Goal: Book appointment/travel/reservation

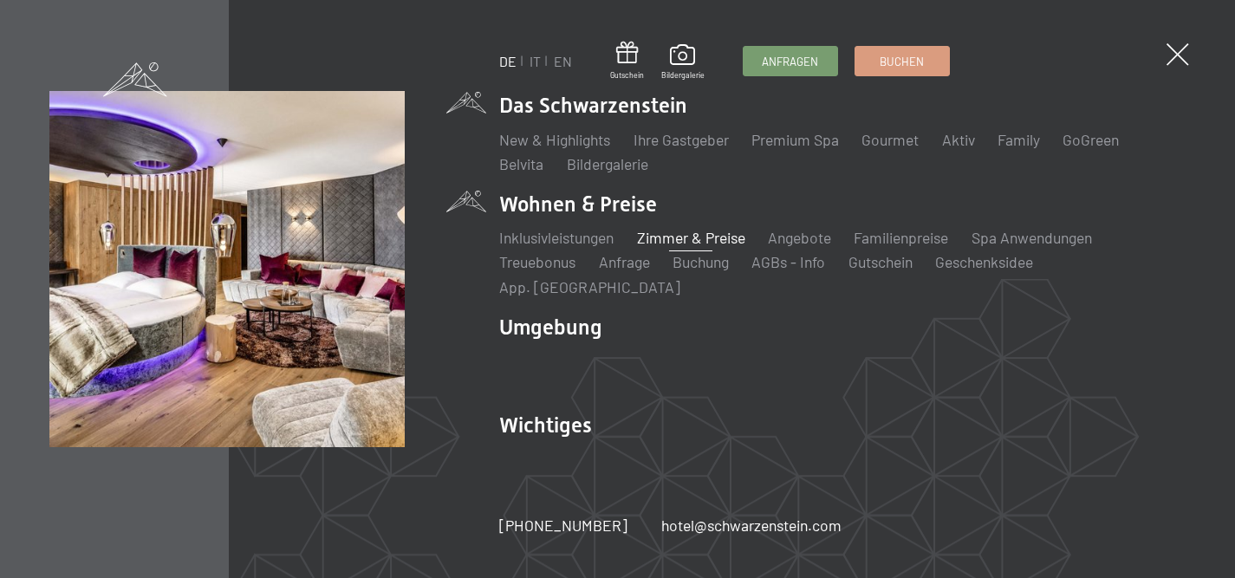
click at [688, 247] on link "Zimmer & Preise" at bounding box center [691, 237] width 108 height 19
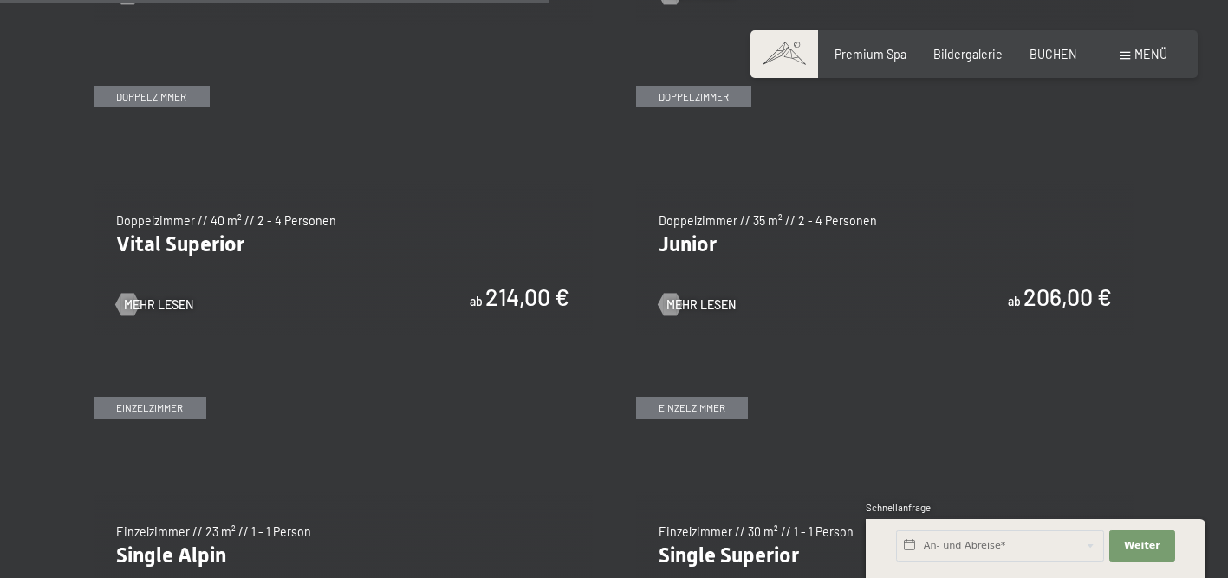
scroll to position [2217, 0]
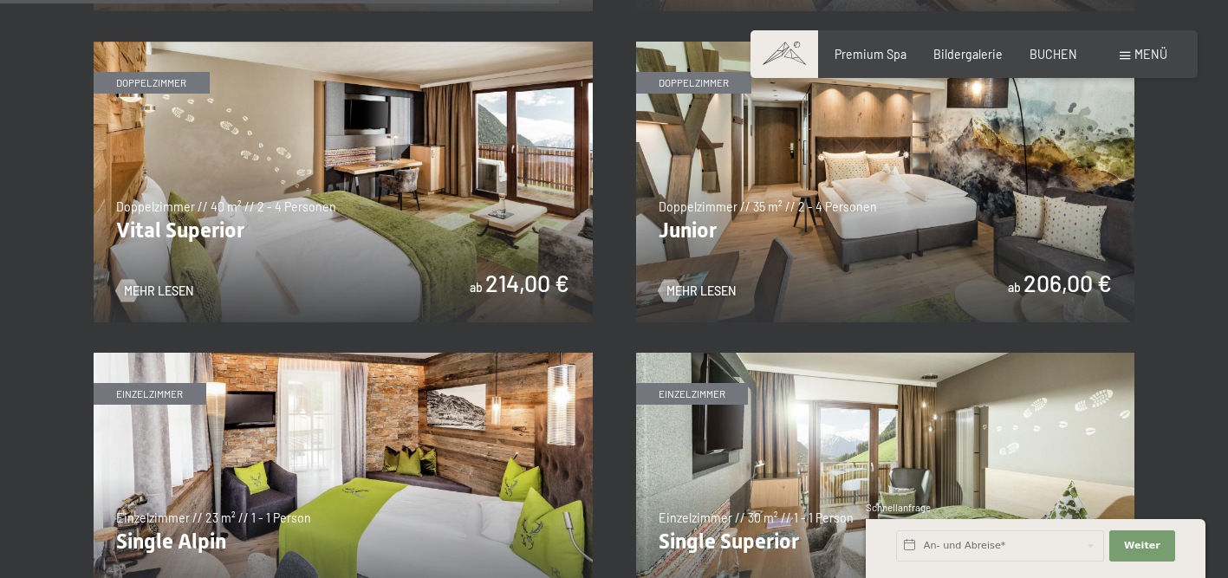
click at [418, 198] on img at bounding box center [343, 182] width 499 height 281
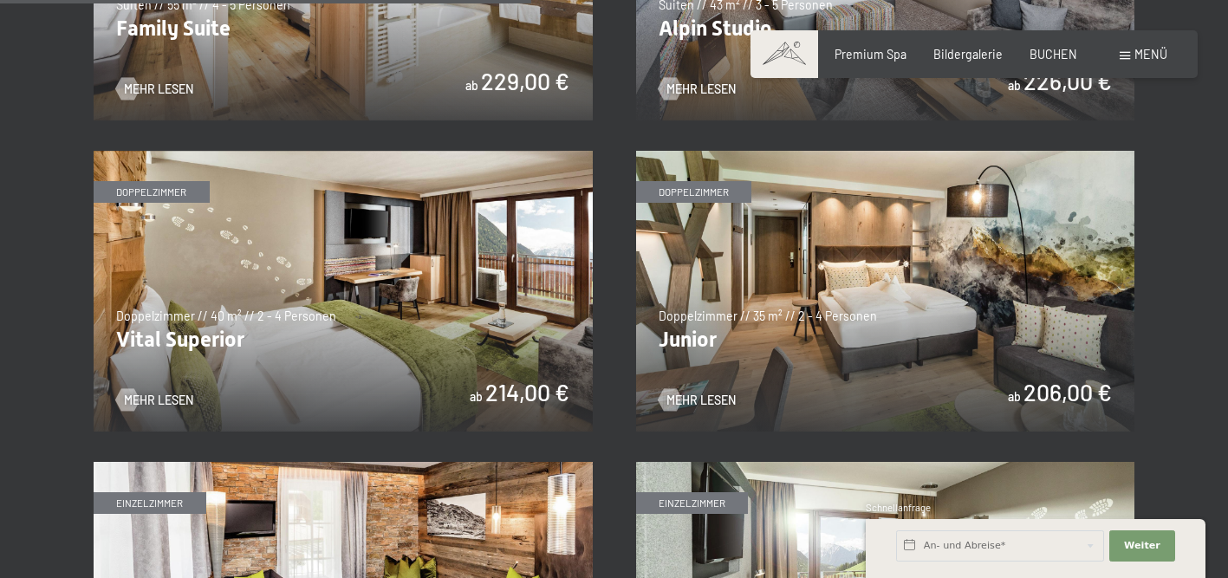
scroll to position [2111, 0]
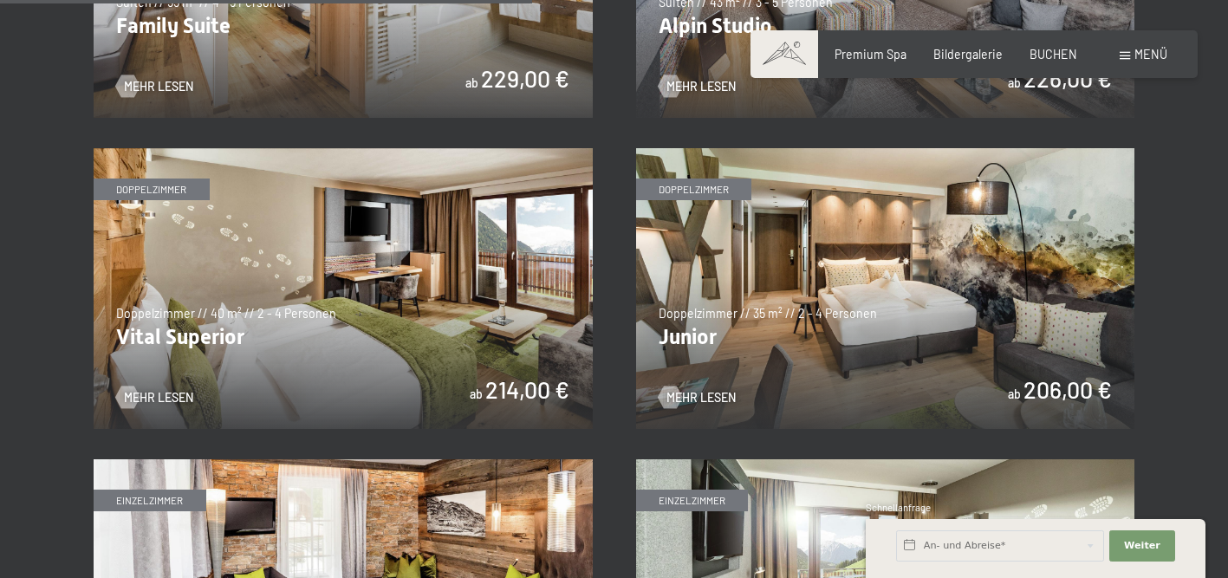
click at [979, 325] on img at bounding box center [885, 288] width 499 height 281
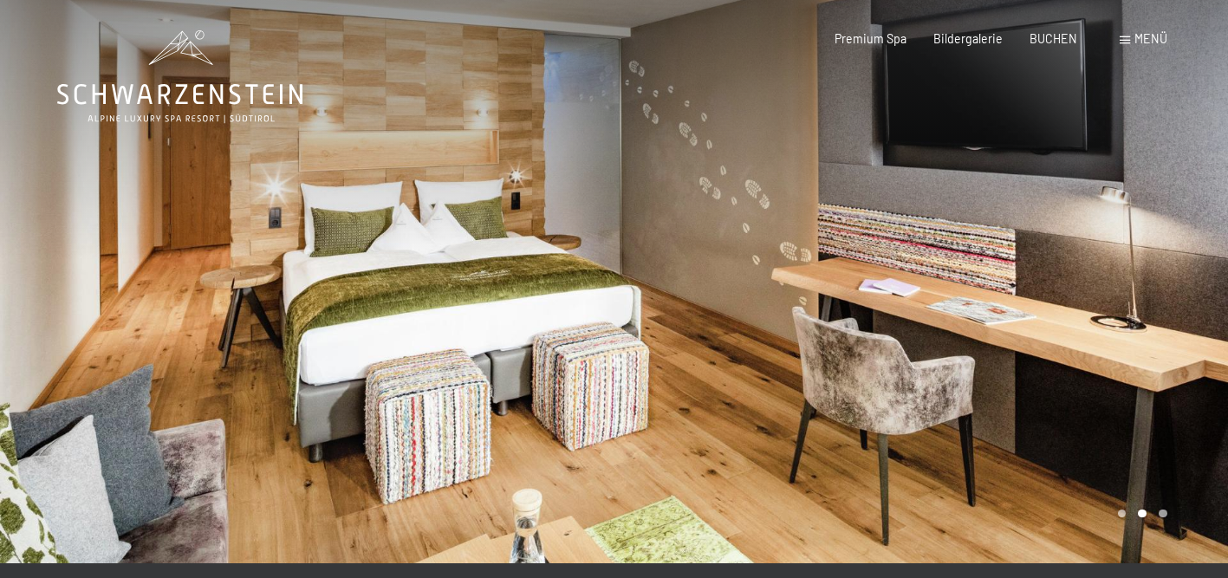
click at [1148, 278] on div at bounding box center [922, 281] width 615 height 563
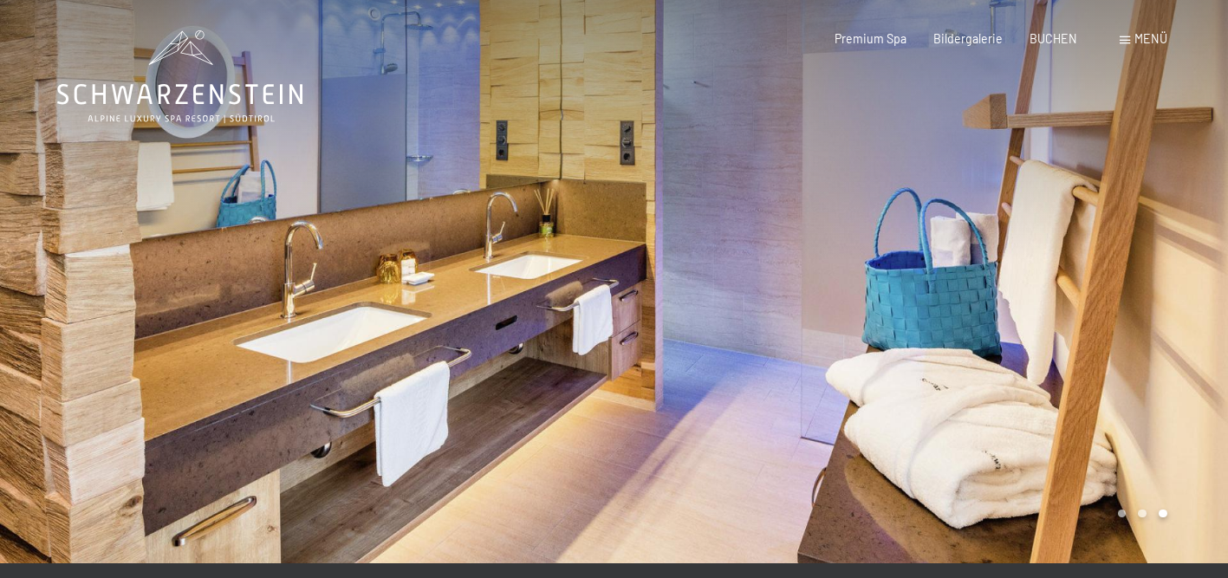
click at [1148, 278] on div at bounding box center [922, 281] width 615 height 563
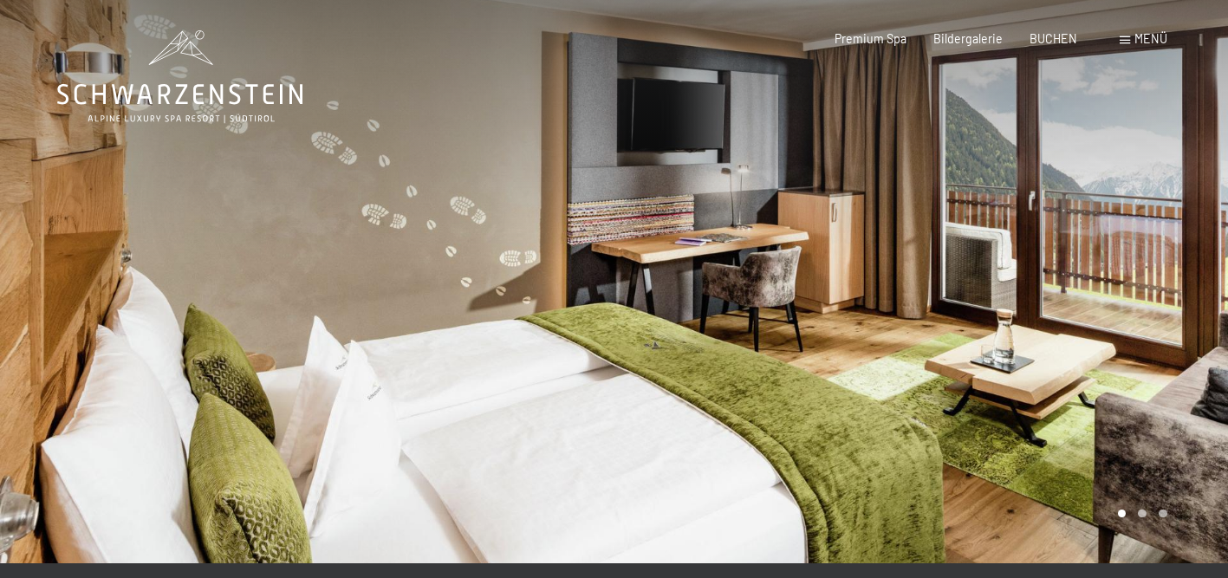
click at [1148, 278] on div at bounding box center [922, 281] width 615 height 563
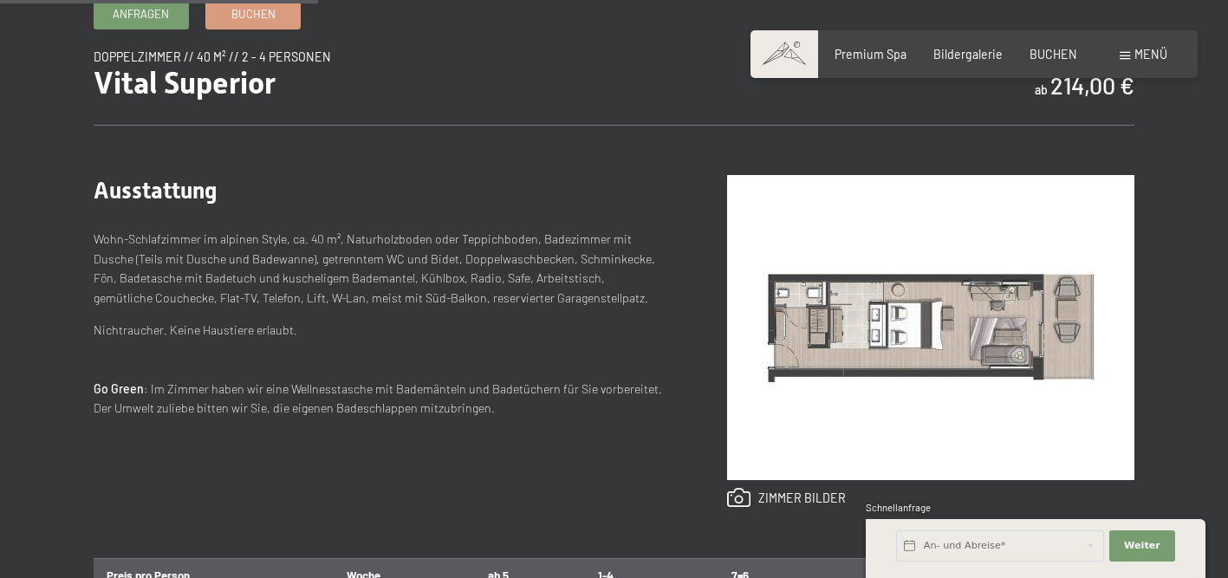
scroll to position [590, 0]
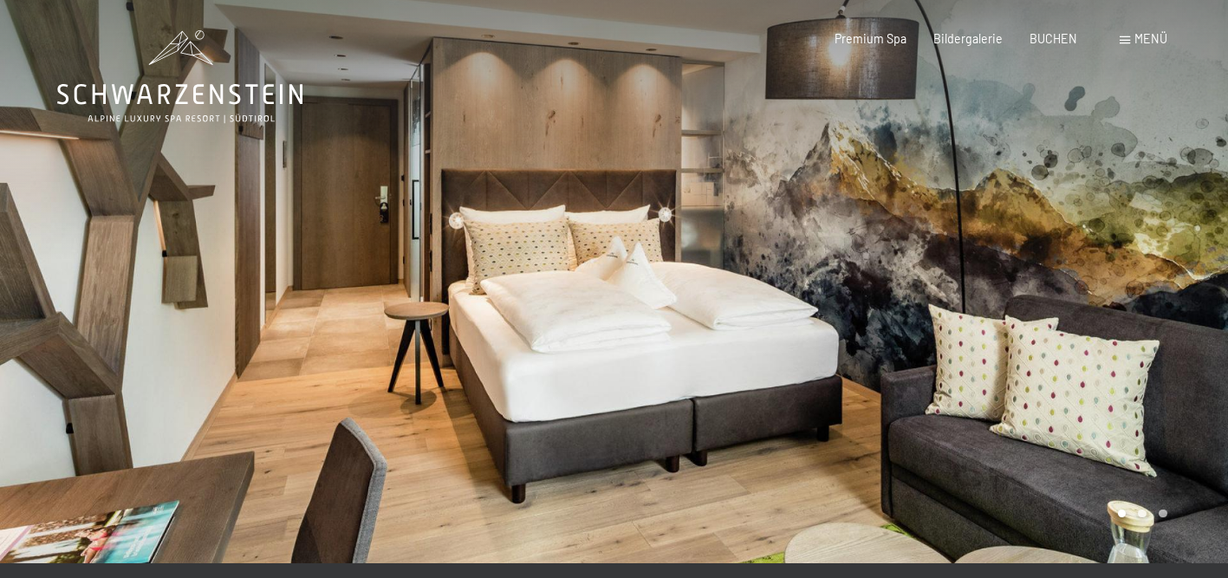
click at [1102, 293] on div at bounding box center [922, 281] width 615 height 563
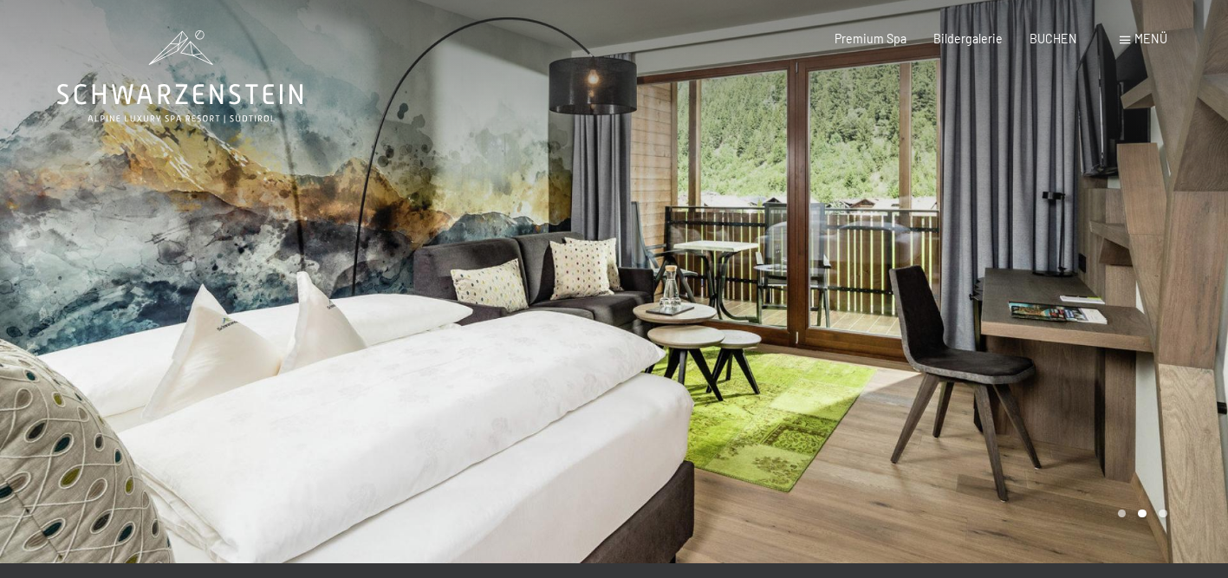
click at [1102, 293] on div at bounding box center [922, 281] width 615 height 563
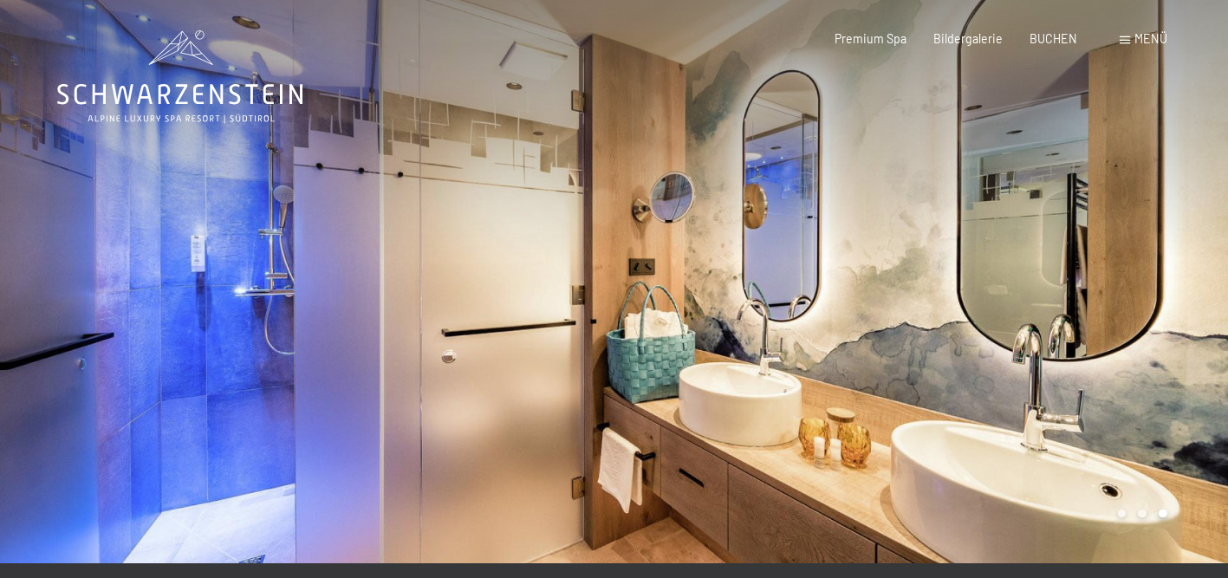
click at [1102, 293] on div at bounding box center [922, 281] width 615 height 563
